Goal: Task Accomplishment & Management: Complete application form

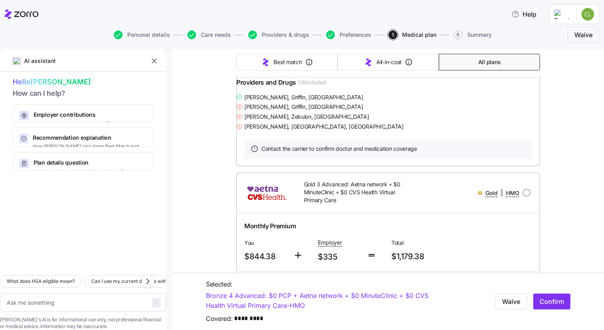
scroll to position [2546, 0]
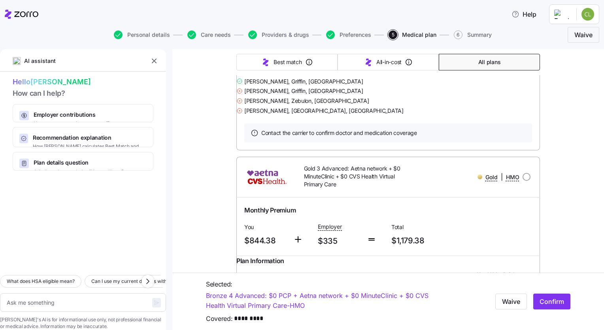
click at [280, 54] on link "Summary of benefits" at bounding box center [277, 50] width 66 height 8
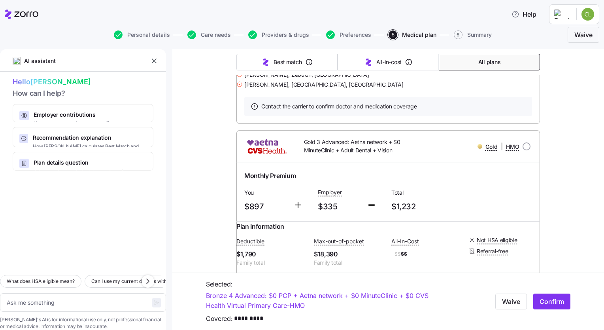
scroll to position [3131, 0]
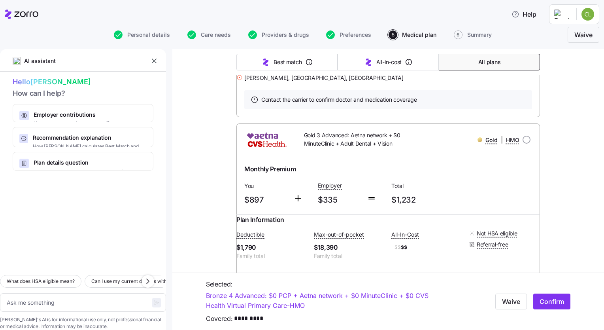
click at [279, 21] on link "Summary of benefits" at bounding box center [277, 17] width 66 height 8
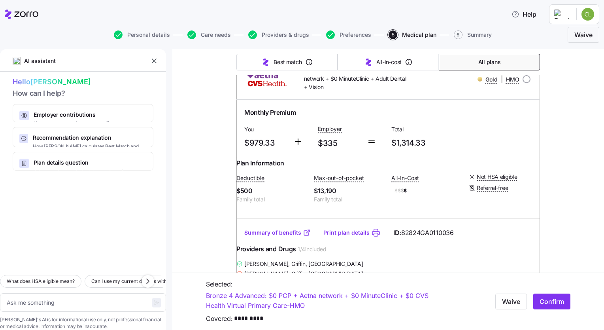
scroll to position [3764, 0]
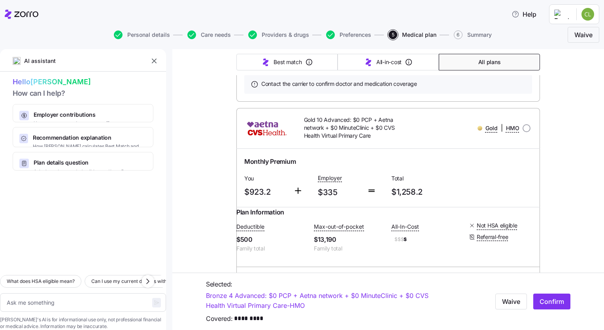
scroll to position [3403, 0]
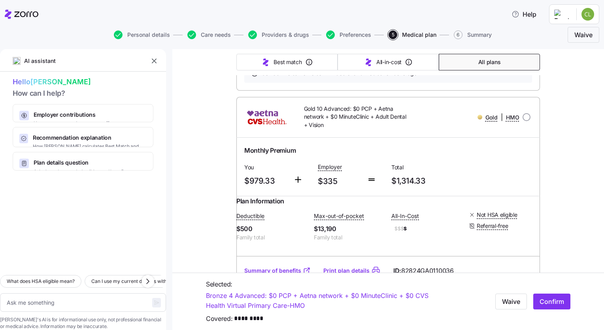
type textarea "x"
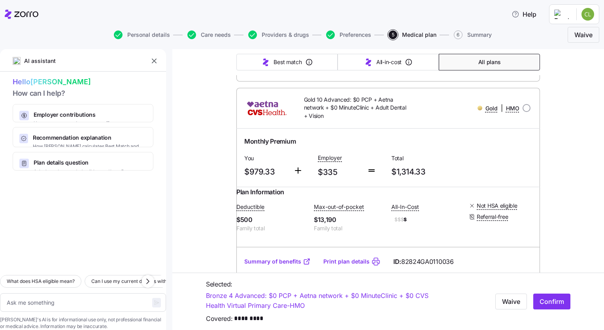
radio input "true"
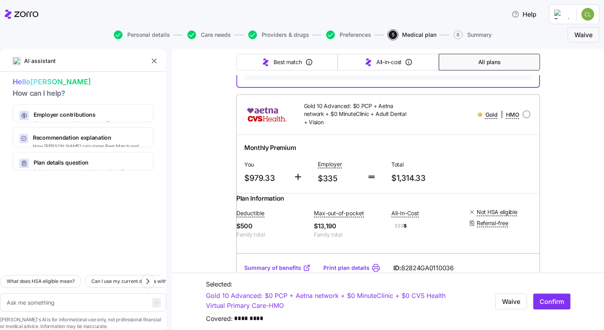
scroll to position [3745, 0]
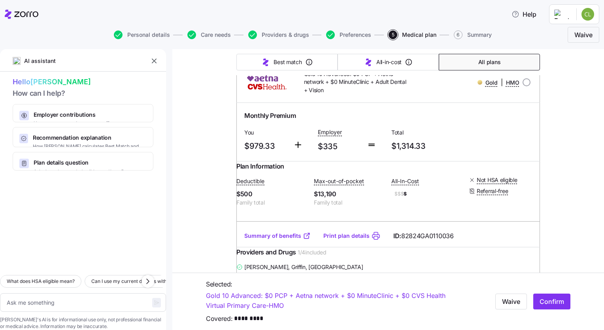
click at [551, 300] on span "Confirm" at bounding box center [552, 300] width 25 height 9
type textarea "x"
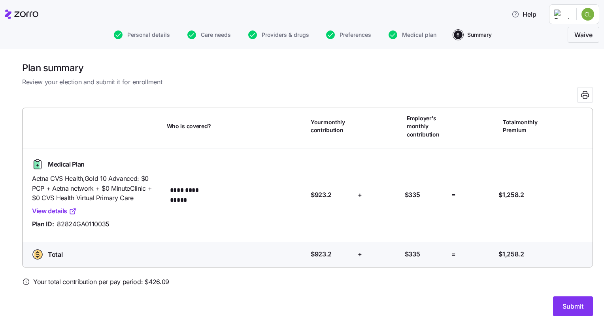
click at [51, 210] on link "View details" at bounding box center [54, 211] width 45 height 10
click at [578, 306] on span "Submit" at bounding box center [573, 305] width 21 height 9
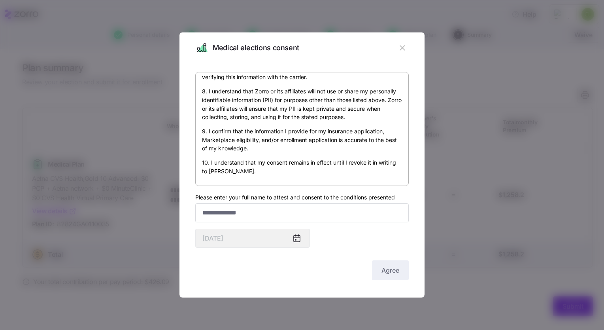
scroll to position [471, 0]
click at [285, 209] on input "Please enter your full name to attest and consent to the conditions presented" at bounding box center [301, 212] width 213 height 19
type input "**********"
click at [383, 271] on span "Agree" at bounding box center [390, 269] width 18 height 9
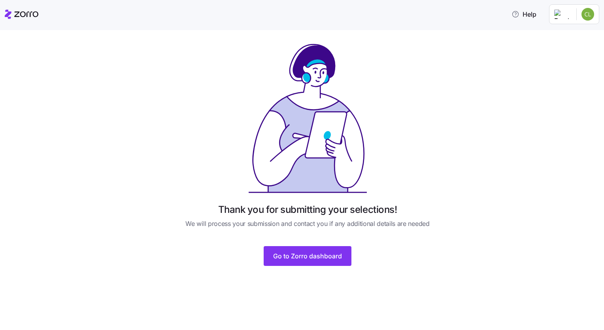
click at [594, 19] on html "Help Thank you for submitting your selections! We will process your submission …" at bounding box center [302, 162] width 604 height 325
click at [334, 258] on html "Help Thank you for submitting your selections! We will process your submission …" at bounding box center [302, 162] width 604 height 325
click at [322, 255] on span "Go to Zorro dashboard" at bounding box center [307, 255] width 69 height 9
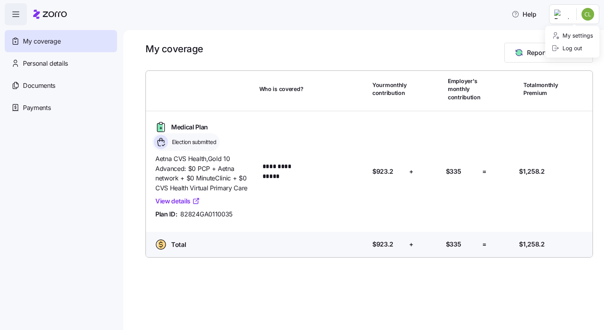
click at [591, 16] on html "**********" at bounding box center [302, 162] width 604 height 325
click at [461, 47] on html "**********" at bounding box center [302, 162] width 604 height 325
click at [587, 13] on html "**********" at bounding box center [302, 162] width 604 height 325
click at [573, 46] on div "Log out" at bounding box center [566, 48] width 31 height 9
